Goal: Task Accomplishment & Management: Manage account settings

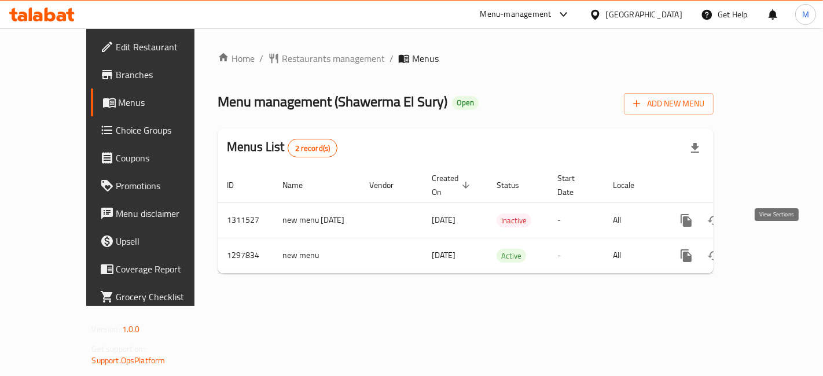
click at [777, 249] on icon "enhanced table" at bounding box center [770, 256] width 14 height 14
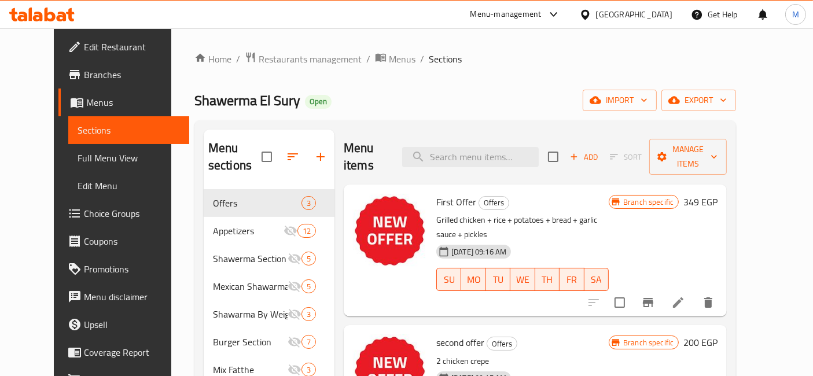
scroll to position [332, 0]
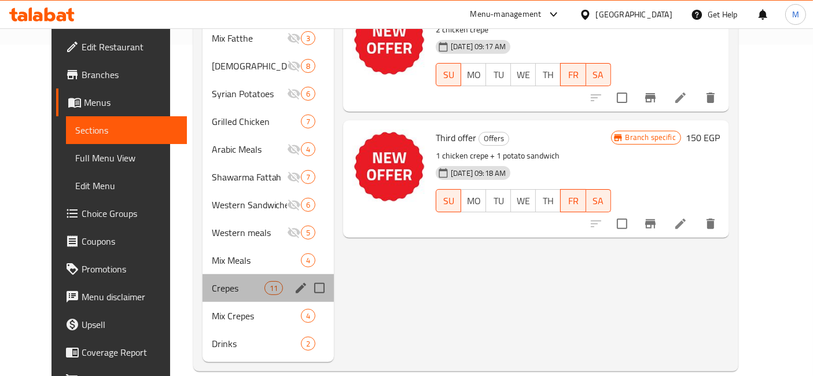
click at [207, 274] on div "Crepes 11" at bounding box center [269, 288] width 132 height 28
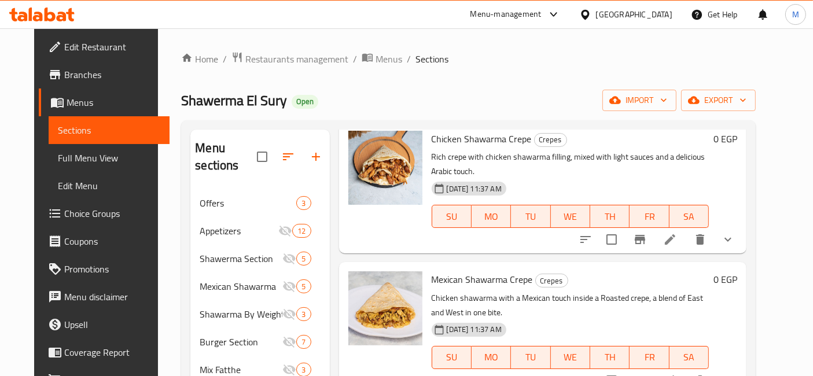
scroll to position [916, 0]
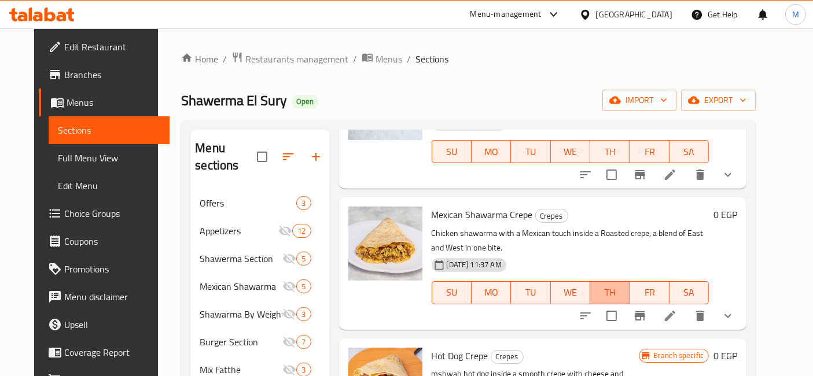
click at [625, 284] on span "TH" at bounding box center [610, 292] width 30 height 17
click at [628, 226] on p "Chicken shawarma with a Mexican touch inside a Roasted crepe, a blend of East a…" at bounding box center [571, 240] width 278 height 29
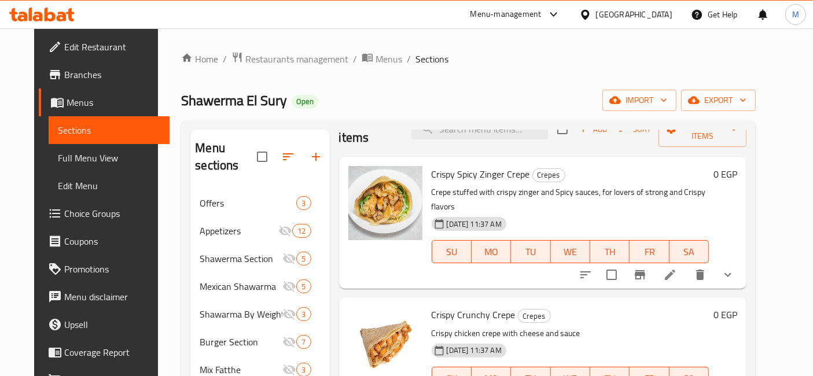
scroll to position [30, 0]
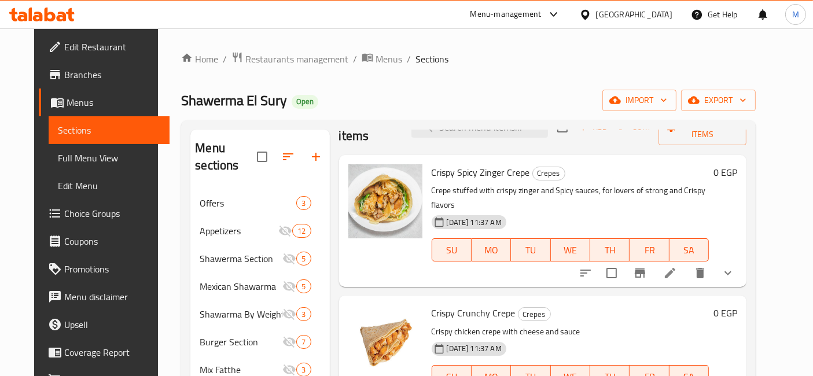
click at [590, 184] on p "Crepe stuffed with crispy zinger and Spicy sauces, for lovers of strong and Cri…" at bounding box center [571, 198] width 278 height 29
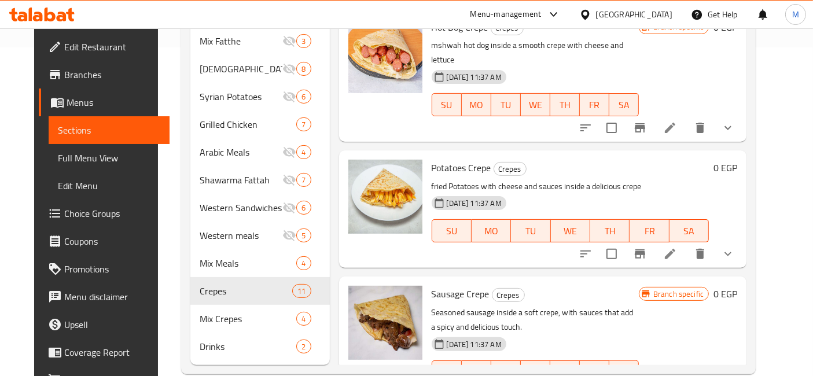
scroll to position [330, 0]
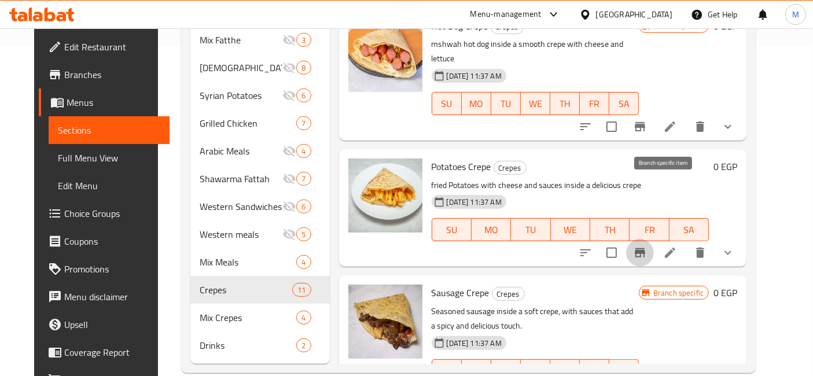
click at [647, 246] on icon "Branch-specific-item" at bounding box center [640, 253] width 14 height 14
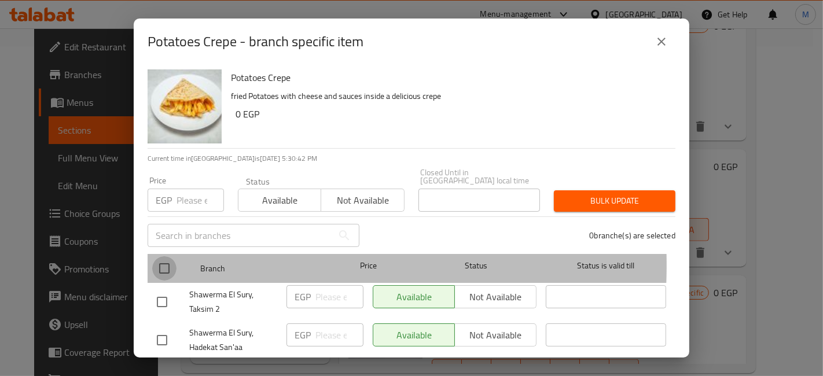
click at [162, 257] on input "checkbox" at bounding box center [164, 268] width 24 height 24
checkbox input "true"
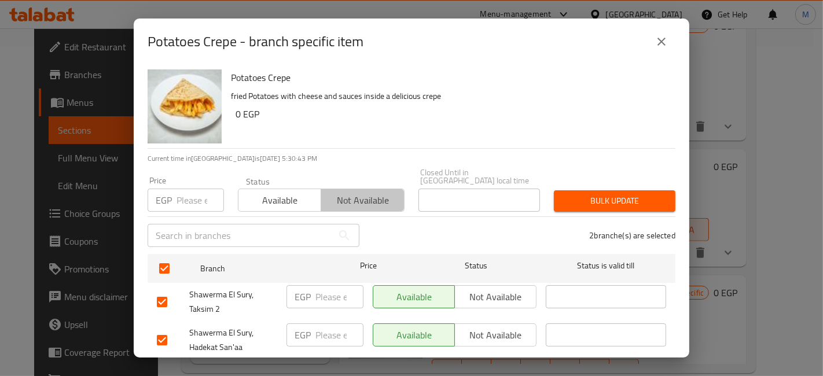
click at [347, 192] on span "Not available" at bounding box center [363, 200] width 74 height 17
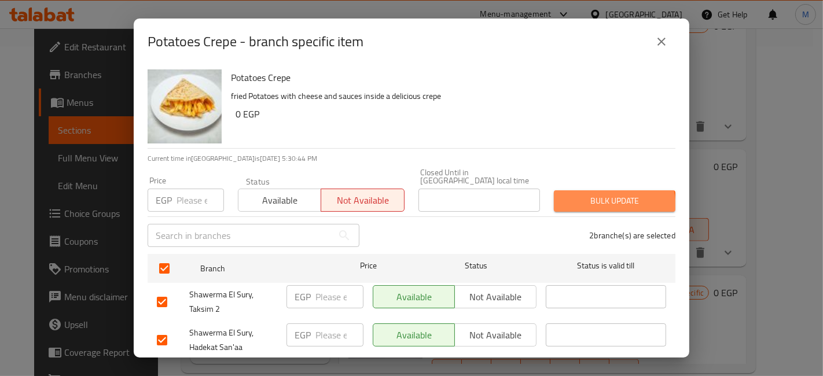
click at [583, 201] on button "Bulk update" at bounding box center [615, 200] width 122 height 21
